Goal: Obtain resource: Obtain resource

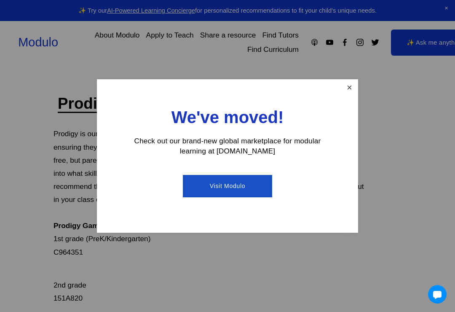
click at [346, 90] on link "Close" at bounding box center [349, 88] width 15 height 15
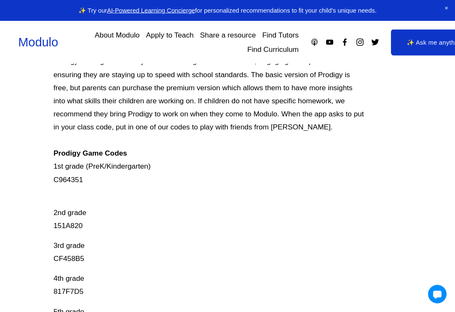
scroll to position [70, 0]
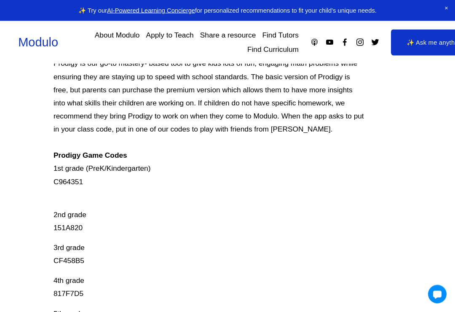
click at [56, 167] on p "Prodigy is our go-to mastery- based tool to give kids lots of fun, engaging mat…" at bounding box center [210, 122] width 313 height 131
click at [60, 163] on p "Prodigy is our go-to mastery- based tool to give kids lots of fun, engaging mat…" at bounding box center [210, 122] width 313 height 131
click at [56, 165] on p "Prodigy is our go-to mastery- based tool to give kids lots of fun, engaging mat…" at bounding box center [210, 122] width 313 height 131
click at [67, 172] on p "Prodigy is our go-to mastery- based tool to give kids lots of fun, engaging mat…" at bounding box center [210, 122] width 313 height 131
click at [74, 181] on p "Prodigy is our go-to mastery- based tool to give kids lots of fun, engaging mat…" at bounding box center [210, 122] width 313 height 131
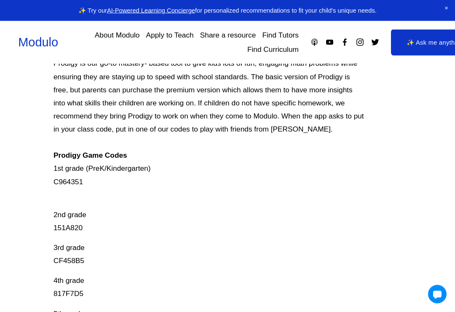
click at [74, 175] on p "Prodigy is our go-to mastery- based tool to give kids lots of fun, engaging mat…" at bounding box center [210, 122] width 313 height 131
click at [67, 179] on p "Prodigy is our go-to mastery- based tool to give kids lots of fun, engaging mat…" at bounding box center [210, 122] width 313 height 131
click at [75, 172] on p "Prodigy is our go-to mastery- based tool to give kids lots of fun, engaging mat…" at bounding box center [210, 122] width 313 height 131
click at [79, 171] on p "Prodigy is our go-to mastery- based tool to give kids lots of fun, engaging mat…" at bounding box center [210, 122] width 313 height 131
click at [68, 167] on p "Prodigy is our go-to mastery- based tool to give kids lots of fun, engaging mat…" at bounding box center [210, 122] width 313 height 131
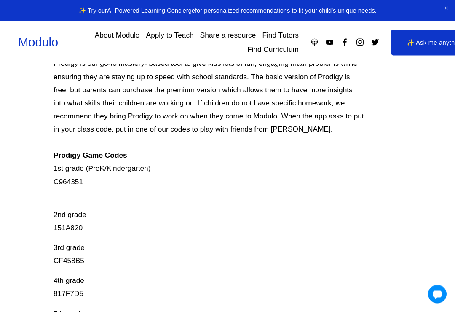
click at [70, 164] on p "Prodigy is our go-to mastery- based tool to give kids lots of fun, engaging mat…" at bounding box center [210, 122] width 313 height 131
click at [67, 176] on p "Prodigy is our go-to mastery- based tool to give kids lots of fun, engaging mat…" at bounding box center [210, 122] width 313 height 131
click at [67, 170] on p "Prodigy is our go-to mastery- based tool to give kids lots of fun, engaging mat…" at bounding box center [210, 122] width 313 height 131
click at [62, 173] on p "Prodigy is our go-to mastery- based tool to give kids lots of fun, engaging mat…" at bounding box center [210, 122] width 313 height 131
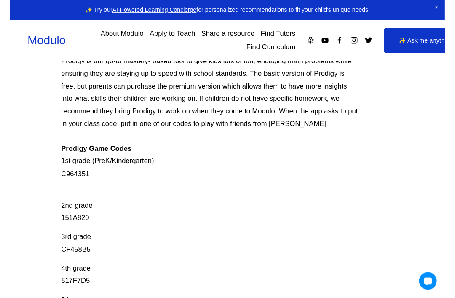
scroll to position [77, 0]
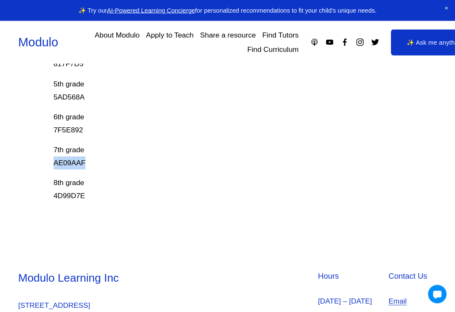
scroll to position [355, 0]
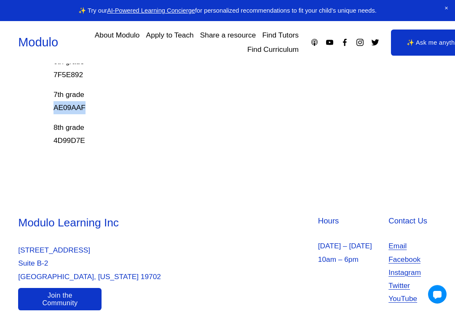
click at [159, 99] on p "7th grade AE09AAF" at bounding box center [210, 101] width 313 height 26
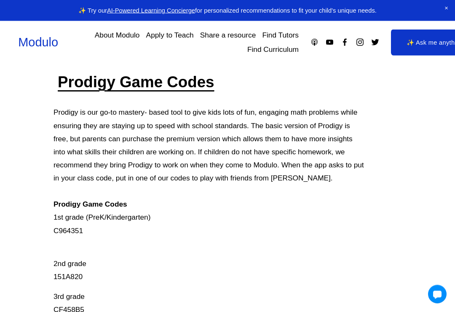
scroll to position [0, 0]
